Goal: Task Accomplishment & Management: Complete application form

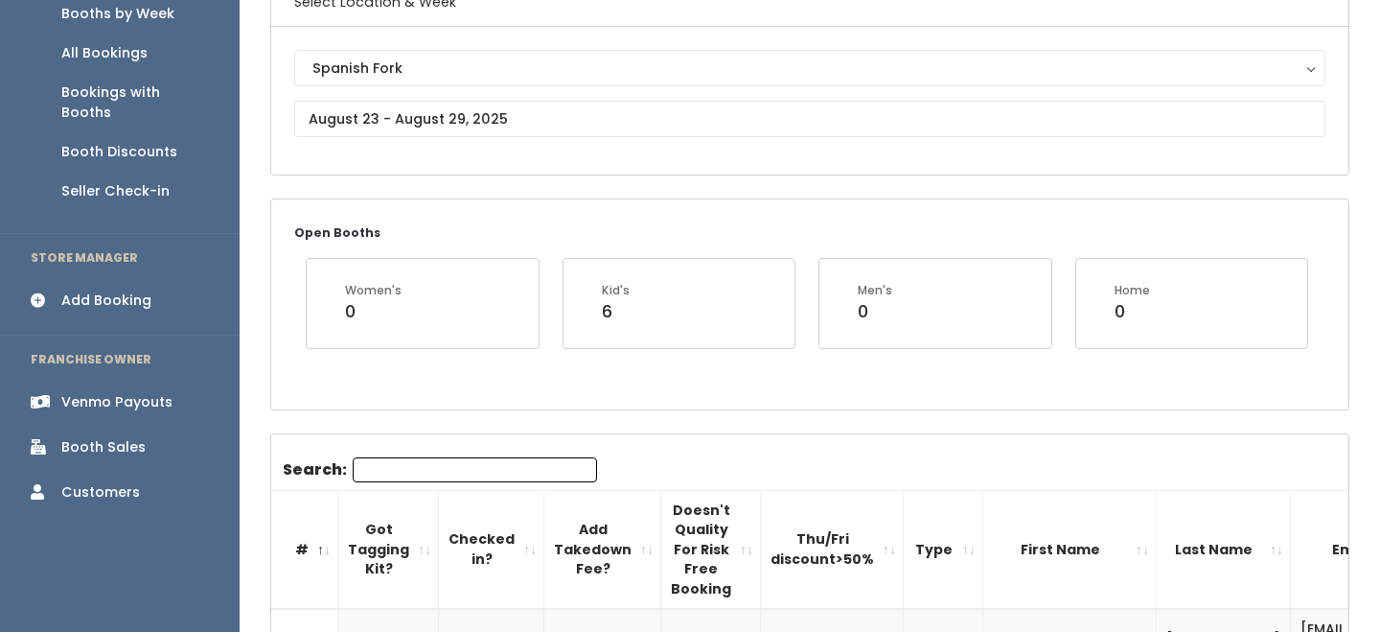
scroll to position [264, 0]
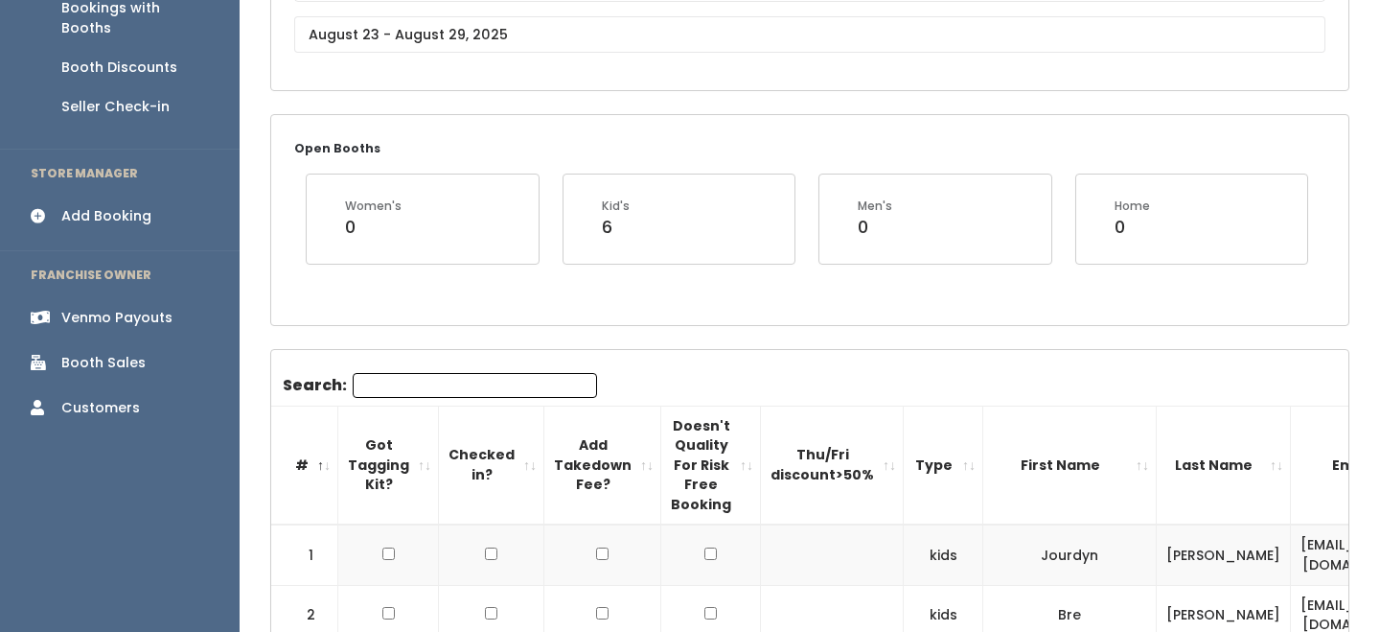
click at [437, 379] on input "Search:" at bounding box center [475, 385] width 244 height 25
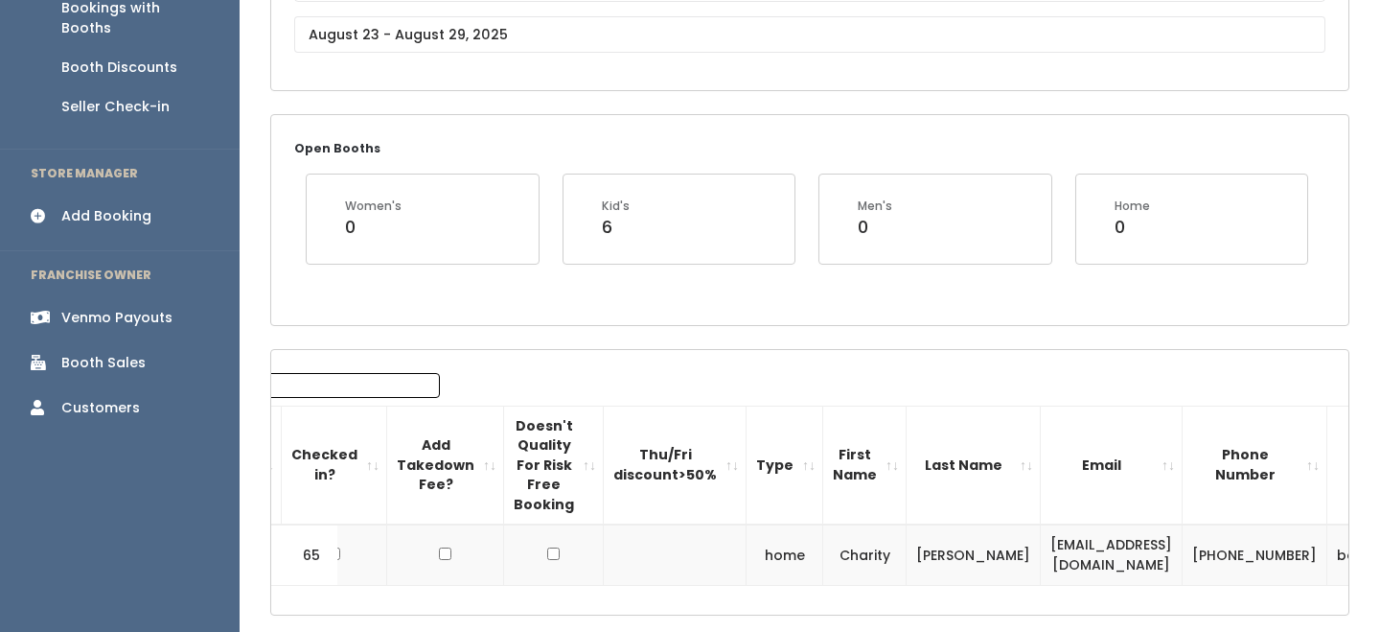
scroll to position [0, 290]
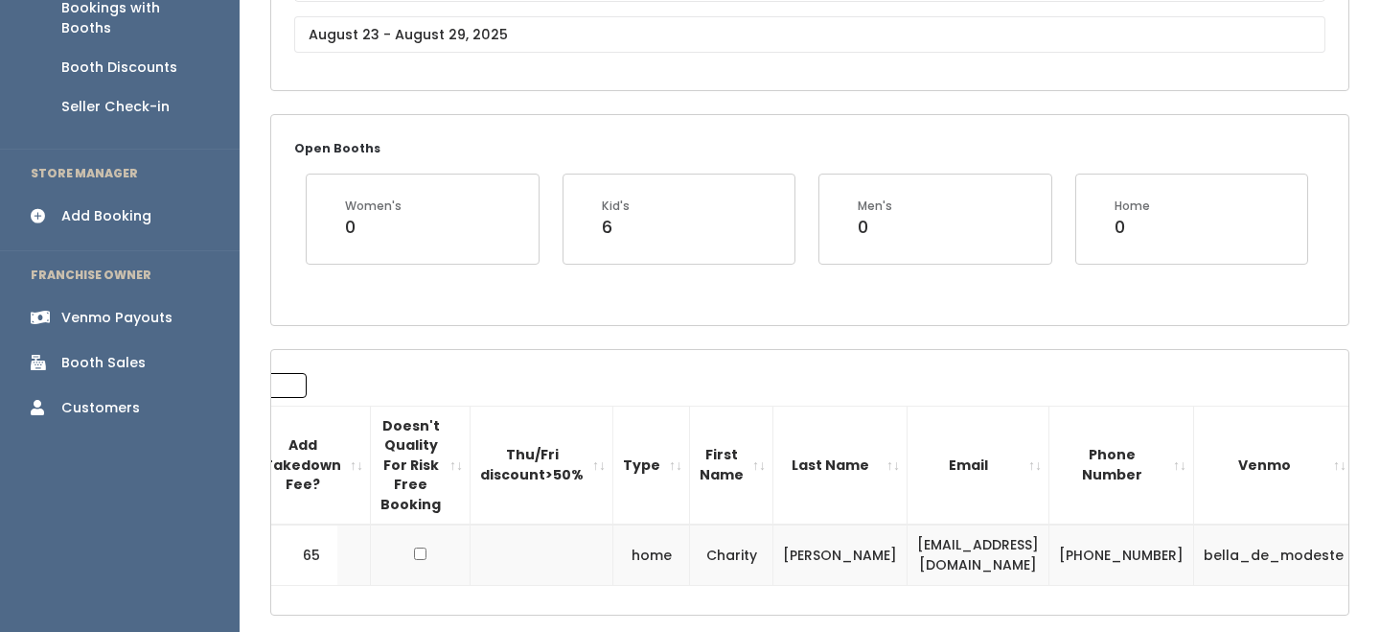
type input "char"
click at [1377, 546] on button "button" at bounding box center [1389, 555] width 25 height 25
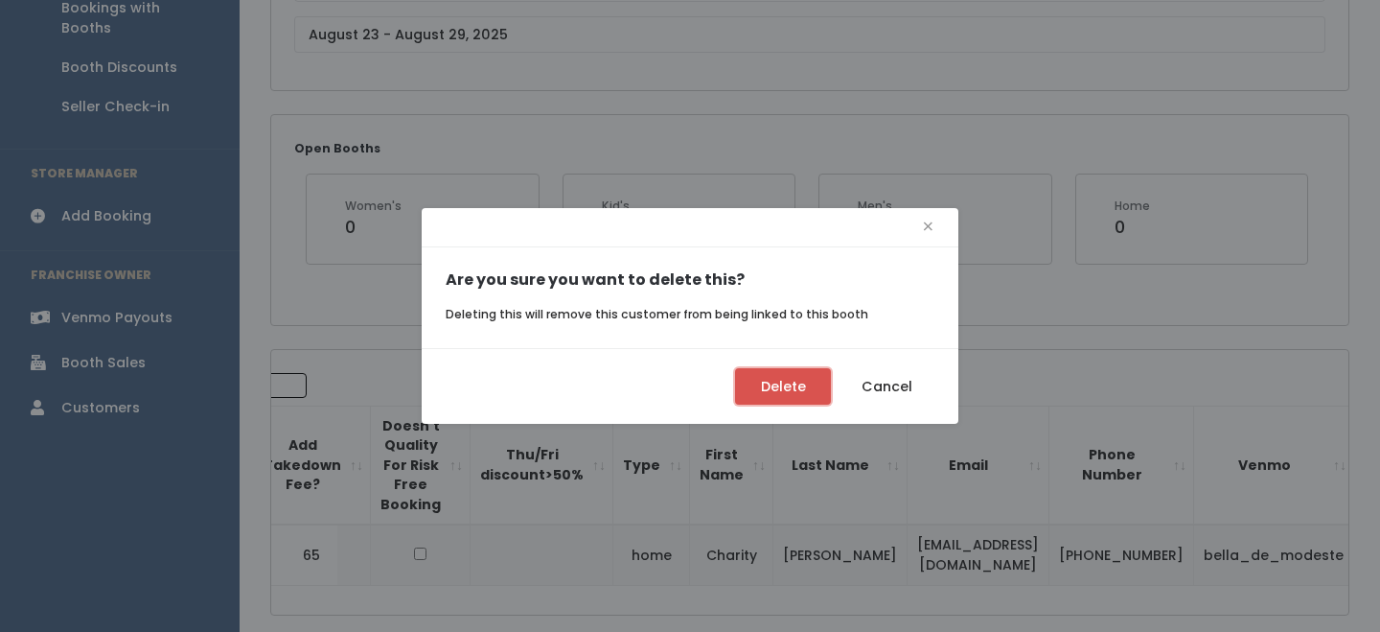
click at [800, 390] on button "Delete" at bounding box center [783, 386] width 96 height 36
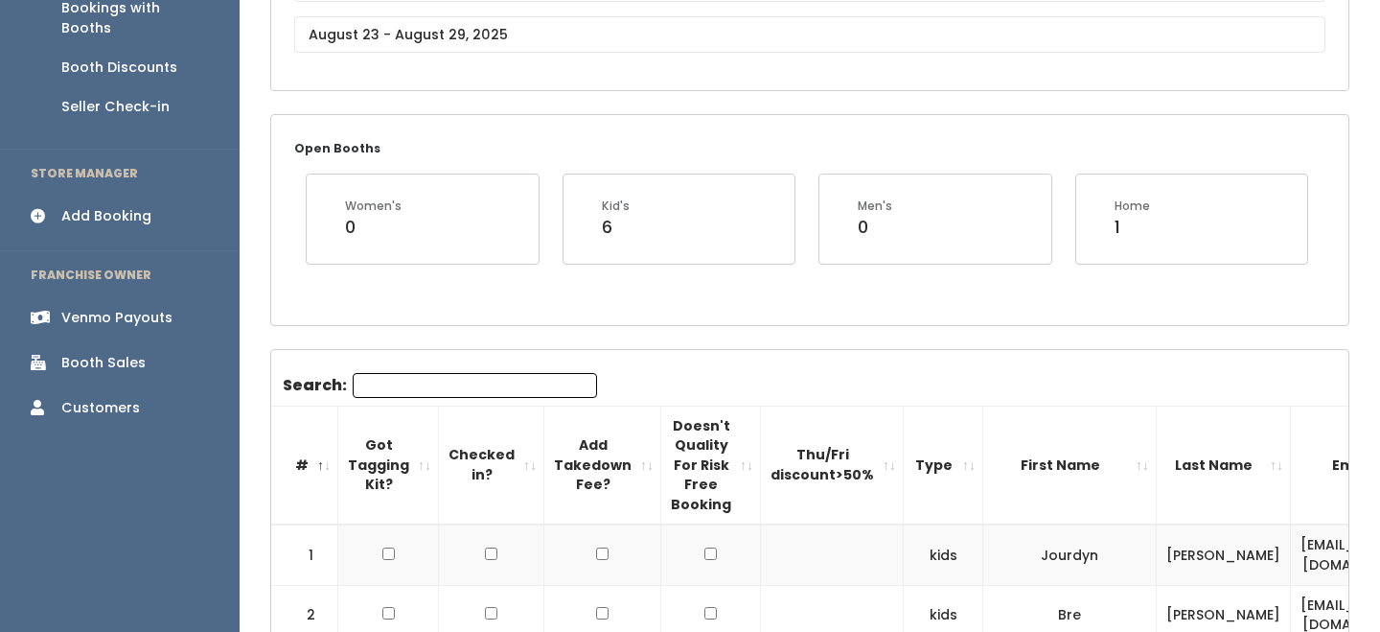
click at [107, 206] on div "Add Booking" at bounding box center [106, 216] width 90 height 20
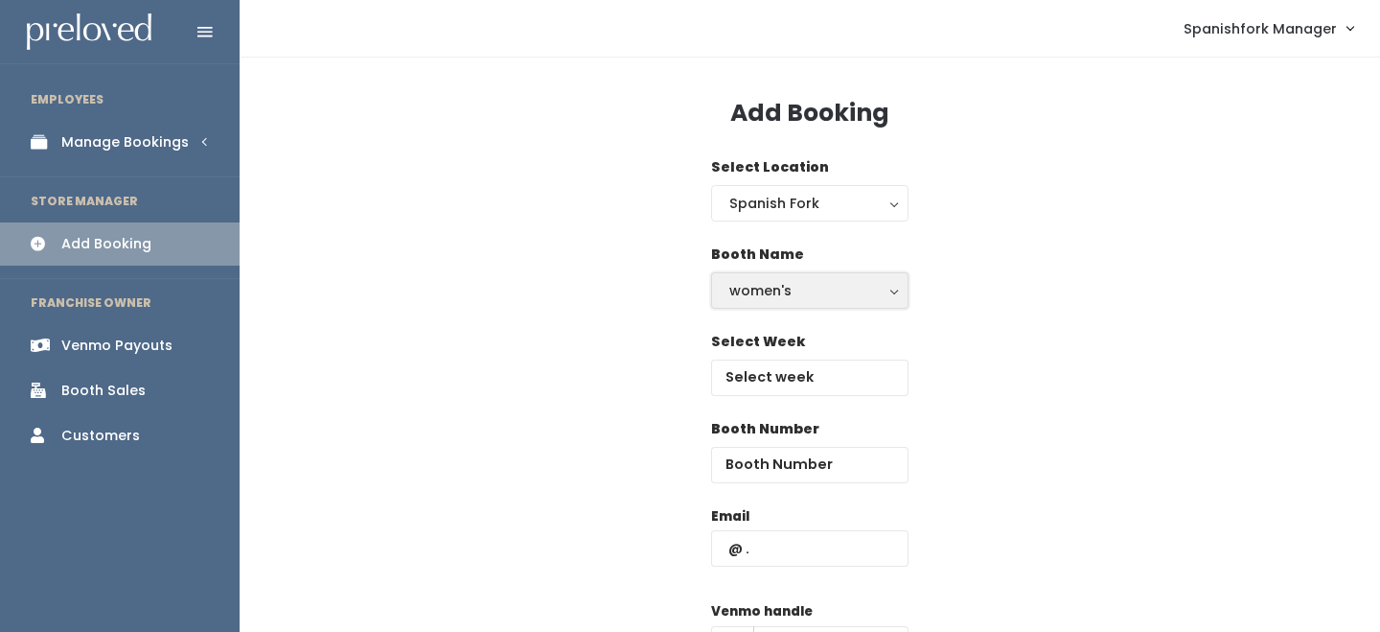
click at [760, 307] on button "women's" at bounding box center [809, 290] width 197 height 36
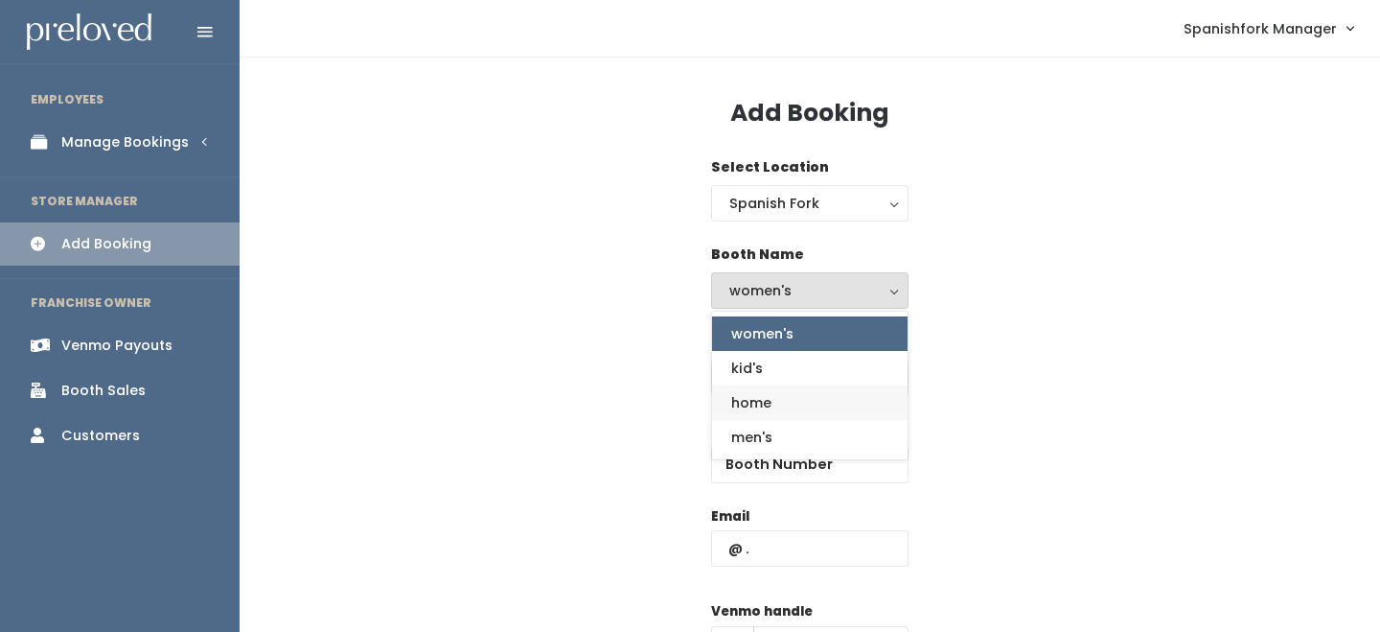
click at [759, 385] on link "home" at bounding box center [810, 402] width 196 height 35
select select "home"
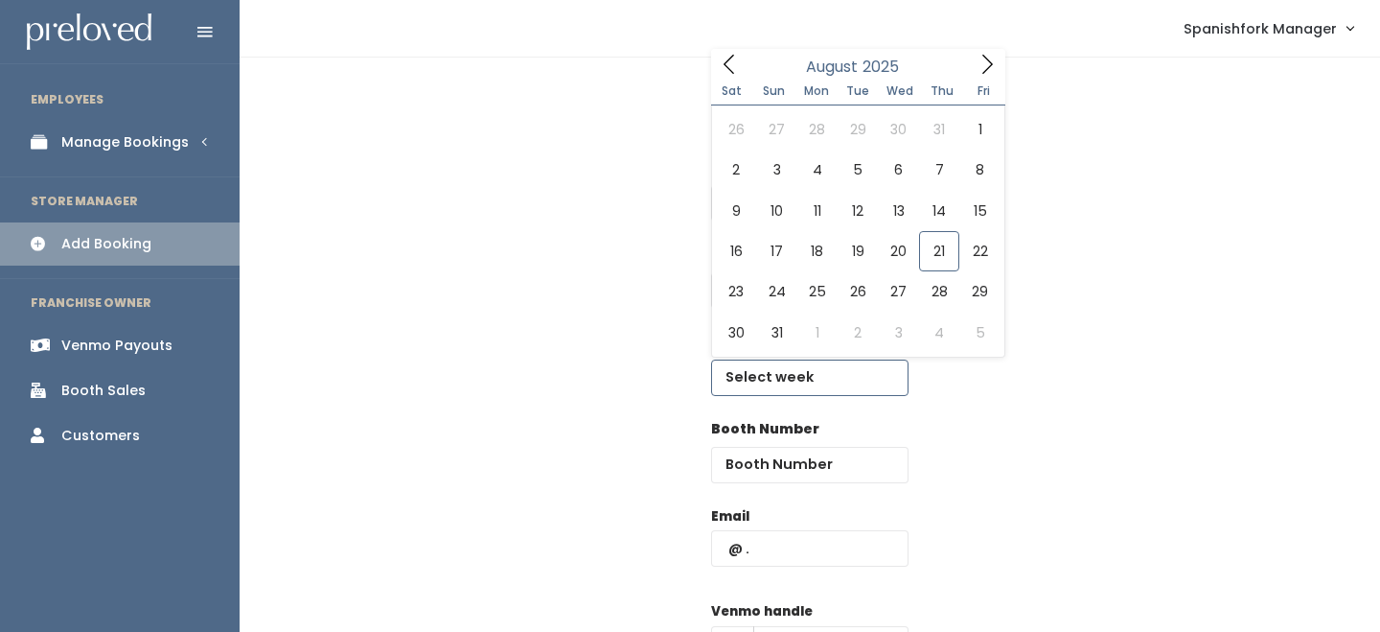
click at [759, 385] on input "text" at bounding box center [809, 377] width 197 height 36
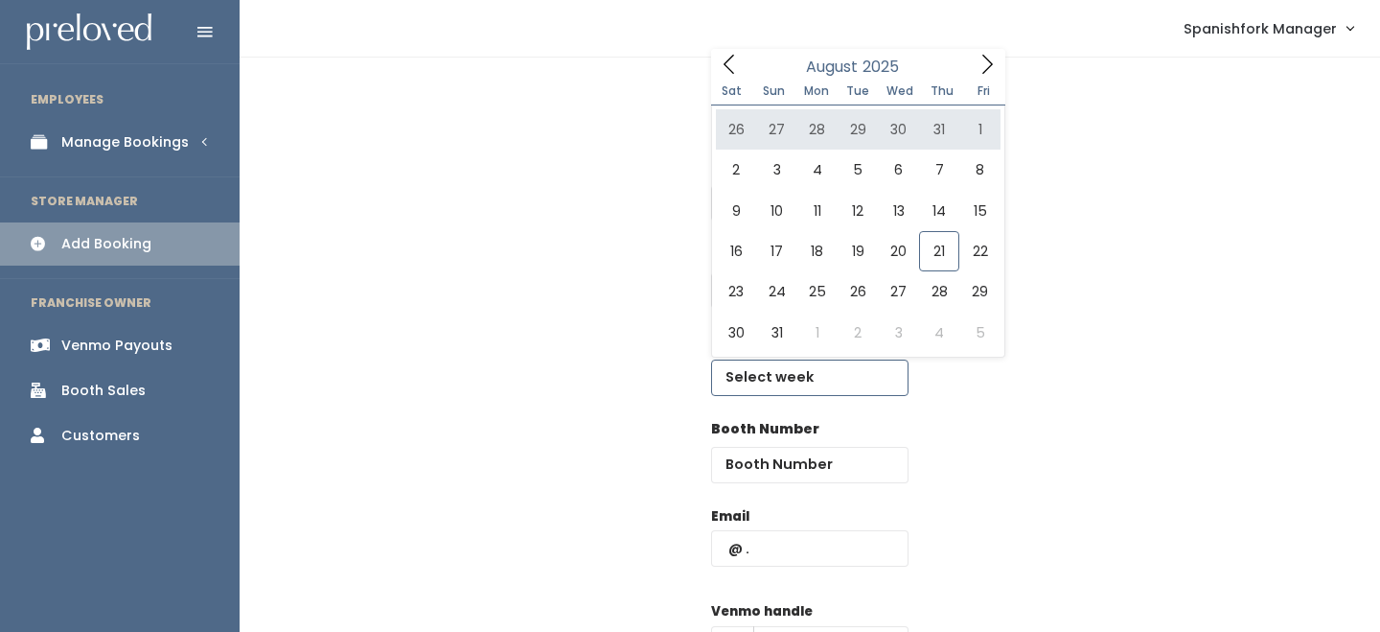
click at [992, 74] on icon at bounding box center [987, 64] width 21 height 21
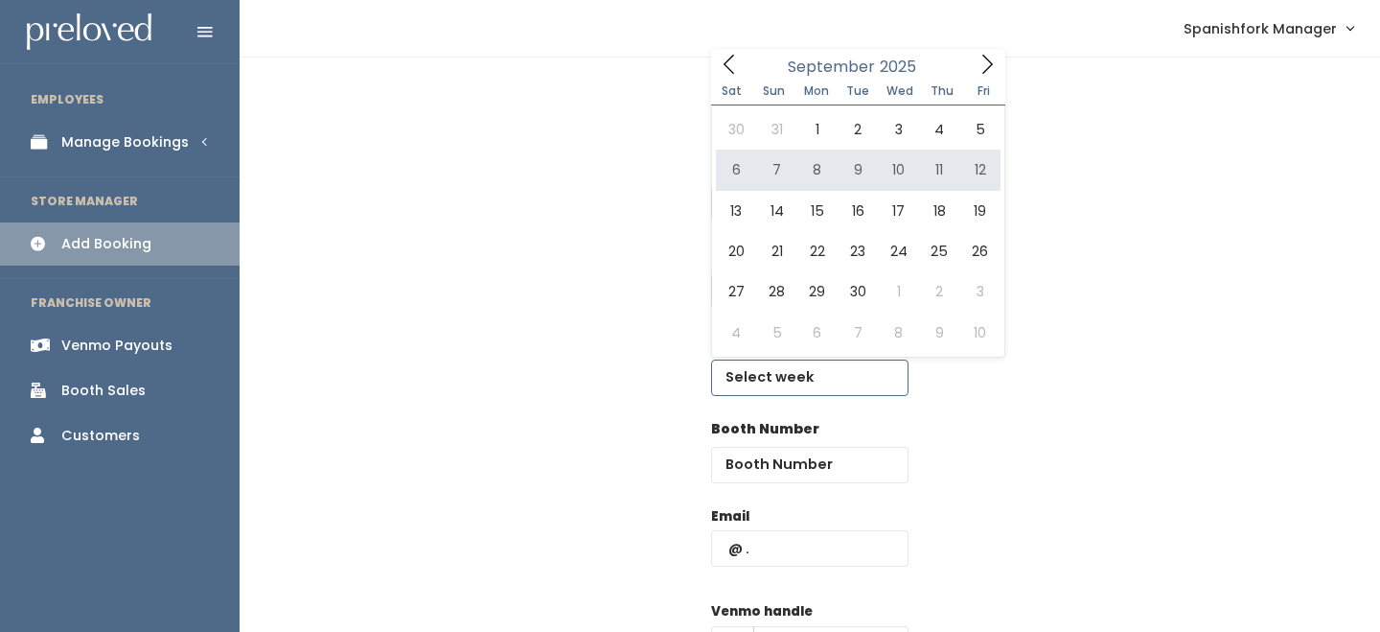
type input "September 6 to September 12"
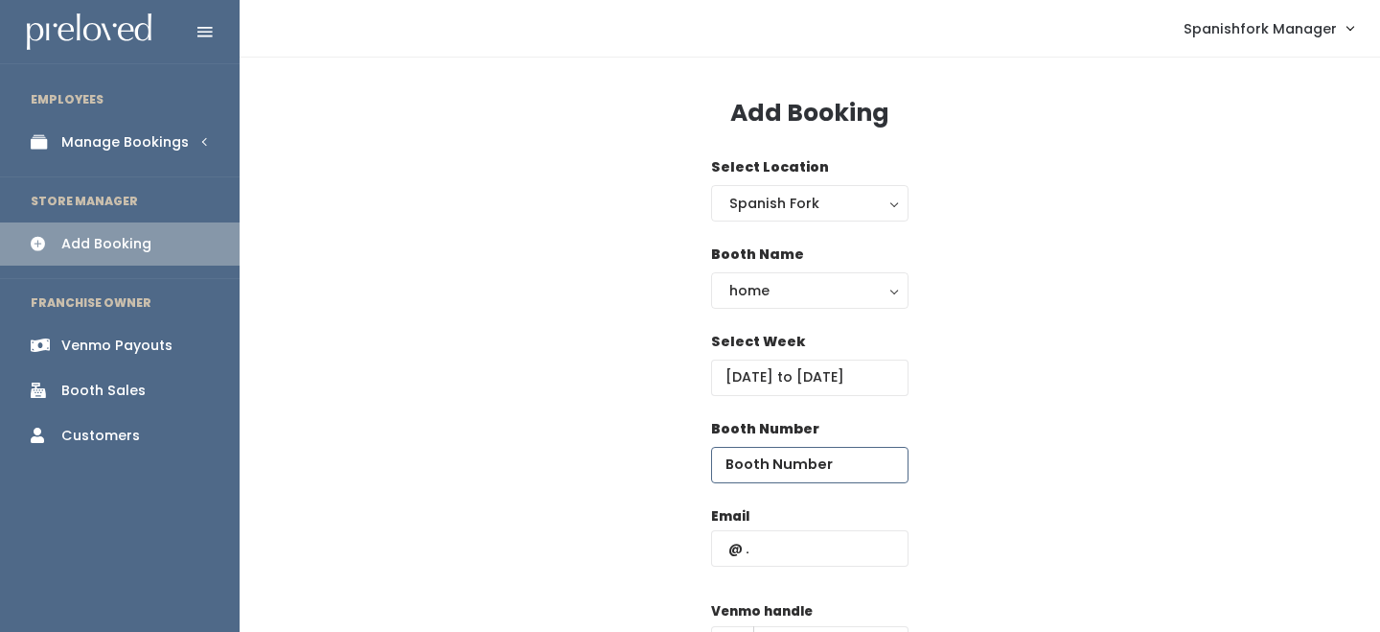
click at [765, 459] on input "number" at bounding box center [809, 465] width 197 height 36
type input "65"
type input "v"
click at [828, 552] on input "v" at bounding box center [809, 548] width 197 height 36
type input "[EMAIL_ADDRESS][DOMAIN_NAME]"
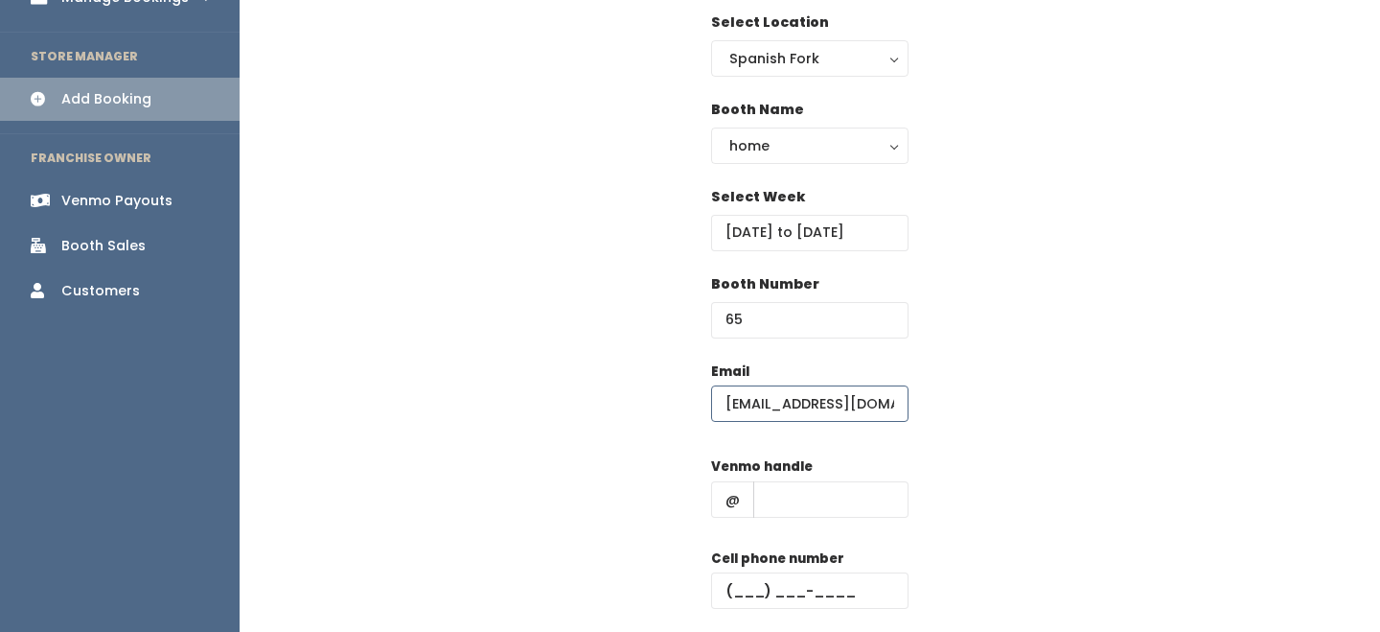
scroll to position [190, 0]
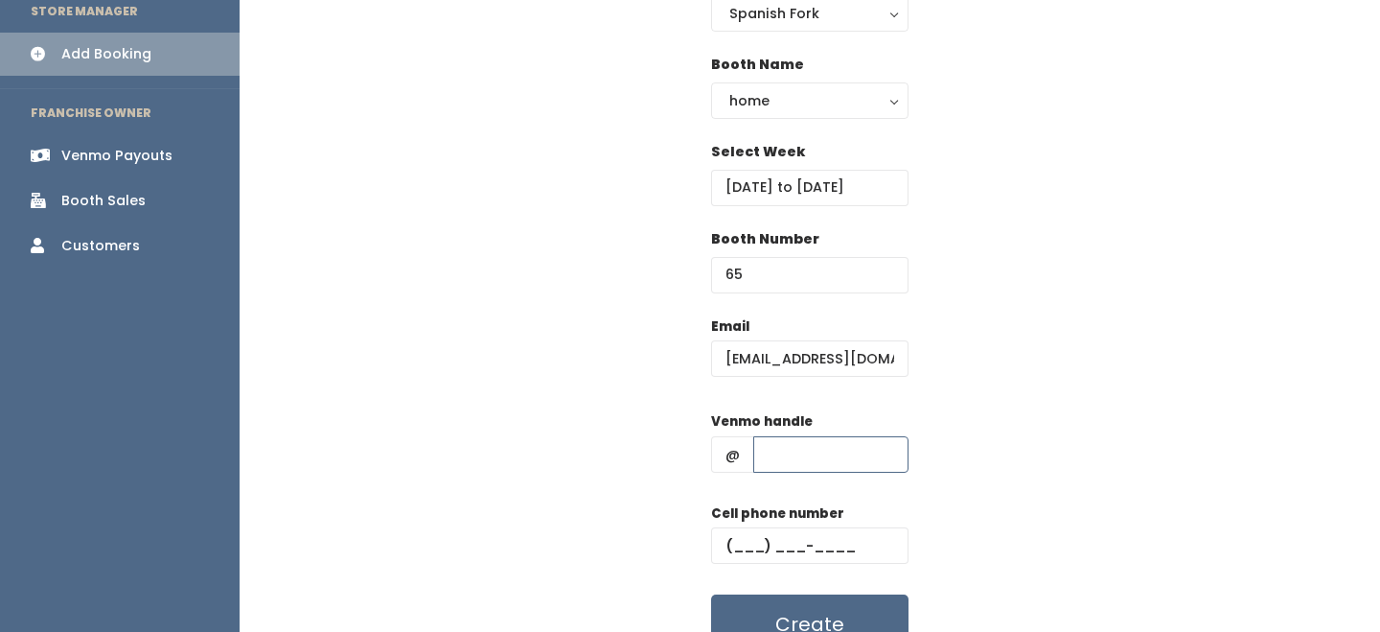
click at [821, 446] on input "text" at bounding box center [830, 454] width 155 height 36
type input "-"
click at [825, 527] on input "text" at bounding box center [809, 545] width 197 height 36
type input "(555) 555-5555"
click at [824, 613] on button "Create" at bounding box center [809, 623] width 197 height 59
